Goal: Information Seeking & Learning: Learn about a topic

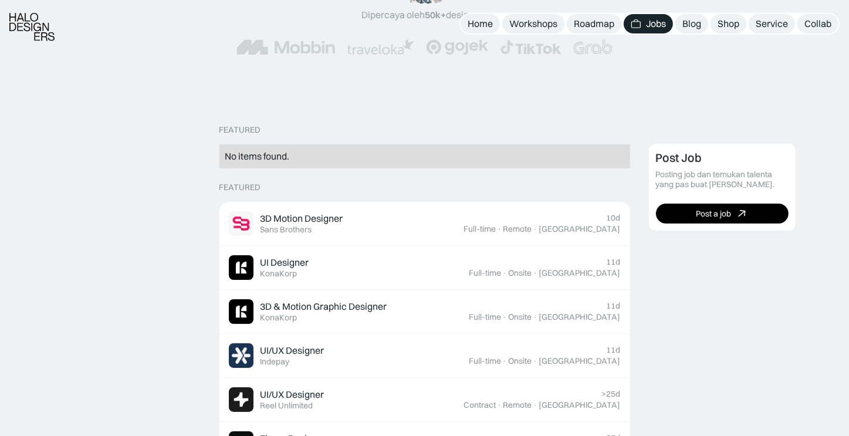
scroll to position [195, 0]
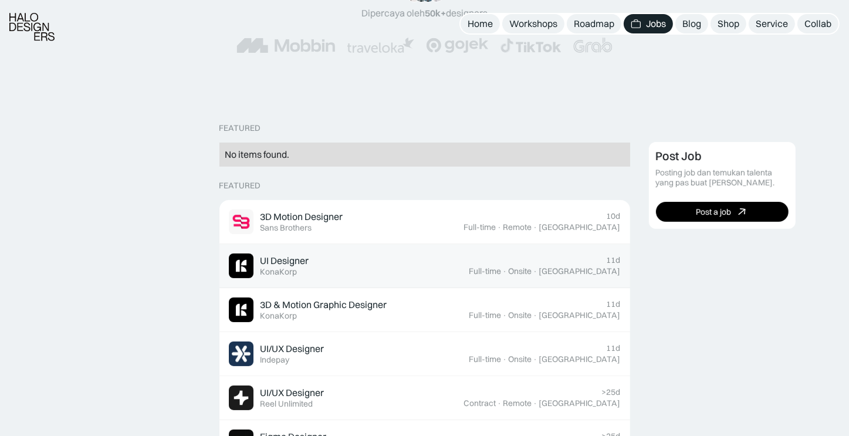
click at [392, 245] on link "UI Designer Featured KonaKorp 11d Full-time · Onsite · [GEOGRAPHIC_DATA]" at bounding box center [424, 266] width 411 height 44
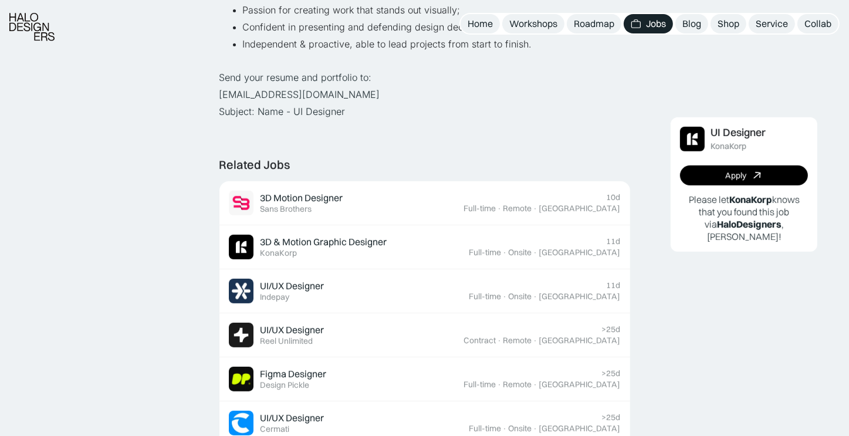
scroll to position [587, 0]
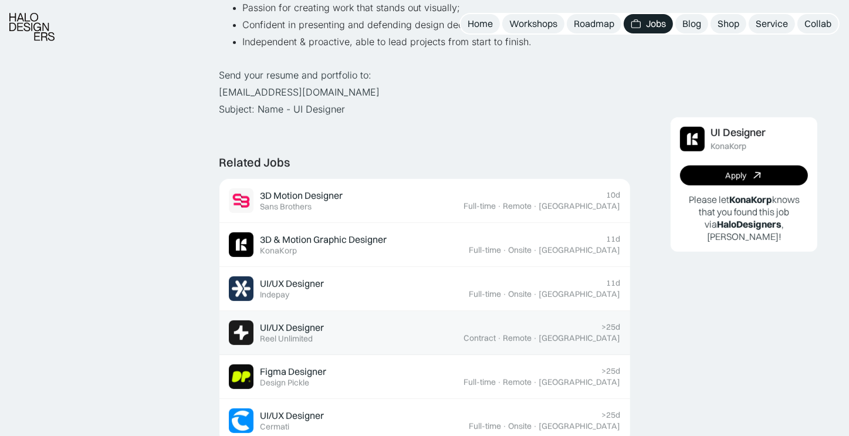
click at [387, 325] on div "UI/UX Designer Featured Reel Unlimited" at bounding box center [346, 332] width 235 height 25
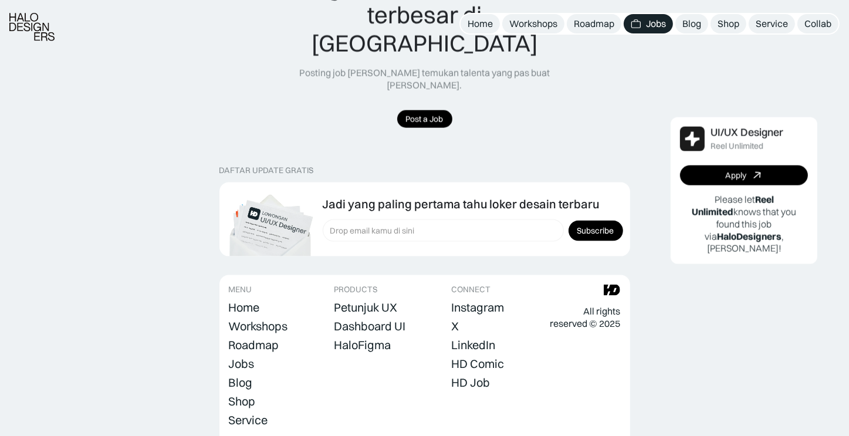
scroll to position [1509, 0]
